Goal: Navigation & Orientation: Find specific page/section

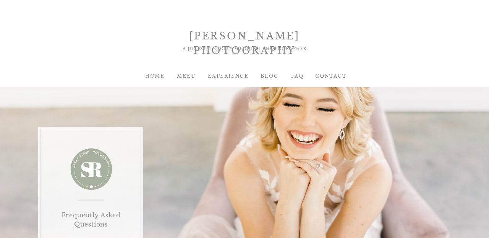
click at [159, 77] on div "HOME" at bounding box center [154, 76] width 31 height 7
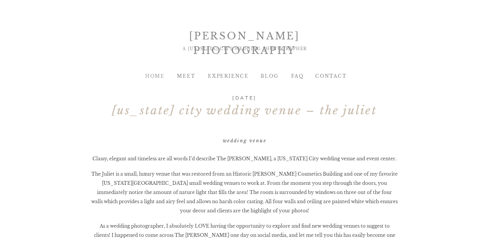
click at [152, 75] on div "HOME" at bounding box center [154, 76] width 31 height 7
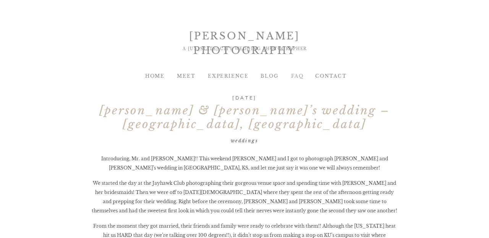
click at [298, 76] on div "FAQ" at bounding box center [297, 76] width 31 height 7
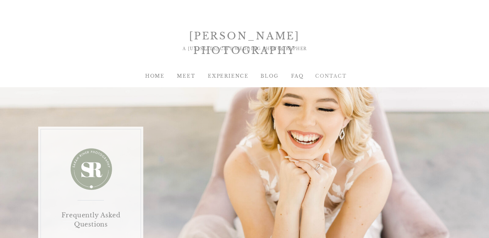
click at [327, 78] on div "Contact" at bounding box center [330, 76] width 31 height 7
